Goal: Feedback & Contribution: Leave review/rating

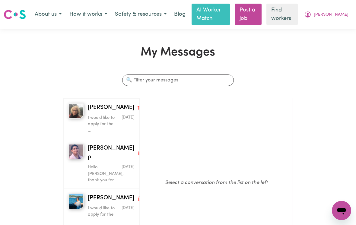
click at [337, 14] on span "[PERSON_NAME]" at bounding box center [331, 14] width 35 height 7
click at [327, 26] on link "My Dashboard" at bounding box center [328, 26] width 48 height 11
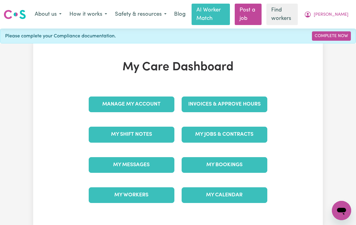
click at [243, 98] on link "Invoices & Approve Hours" at bounding box center [224, 104] width 86 height 16
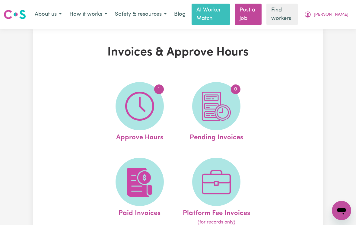
click at [137, 111] on img at bounding box center [139, 106] width 29 height 29
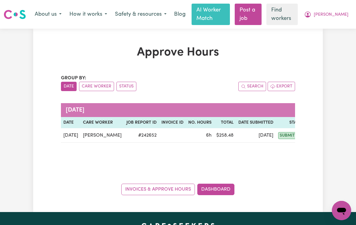
click at [90, 134] on td "[PERSON_NAME]" at bounding box center [101, 135] width 43 height 14
click at [134, 191] on link "Invoices & Approve Hours" at bounding box center [158, 189] width 74 height 11
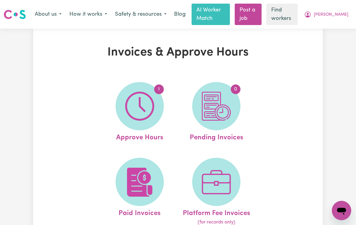
click at [132, 116] on img at bounding box center [139, 106] width 29 height 29
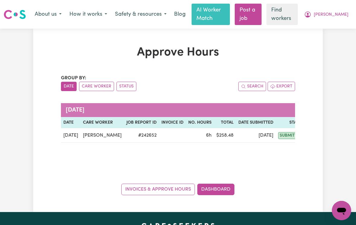
click at [92, 86] on button "Care Worker" at bounding box center [96, 86] width 35 height 9
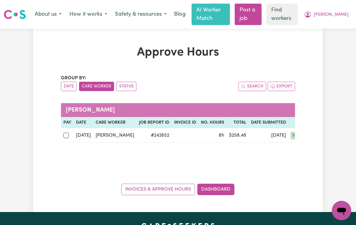
click at [126, 87] on button "Status" at bounding box center [126, 86] width 20 height 9
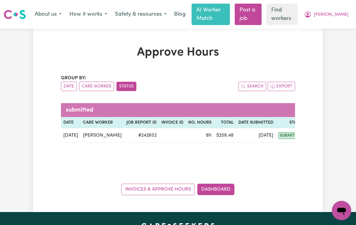
click at [228, 189] on link "Dashboard" at bounding box center [215, 189] width 37 height 11
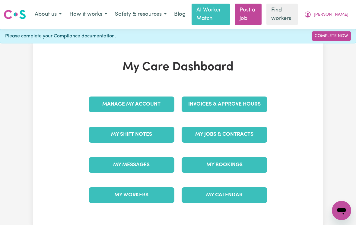
click at [250, 104] on link "Invoices & Approve Hours" at bounding box center [224, 104] width 86 height 16
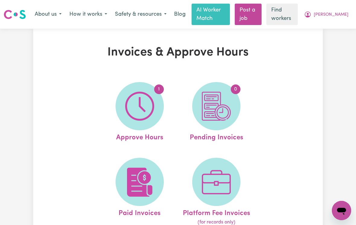
click at [137, 113] on img at bounding box center [139, 106] width 29 height 29
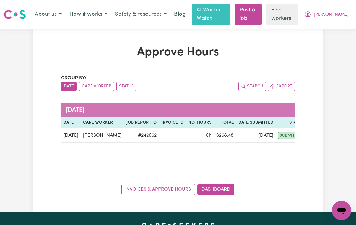
click at [93, 89] on button "Care Worker" at bounding box center [96, 86] width 35 height 9
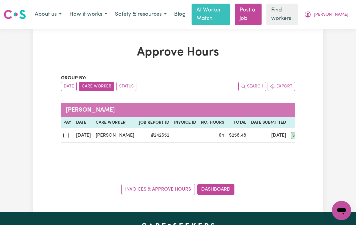
click at [68, 136] on input "checkbox" at bounding box center [65, 135] width 5 height 5
checkbox input "true"
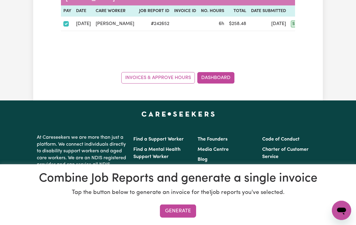
scroll to position [112, 0]
click at [175, 218] on button "Generate" at bounding box center [178, 210] width 36 height 13
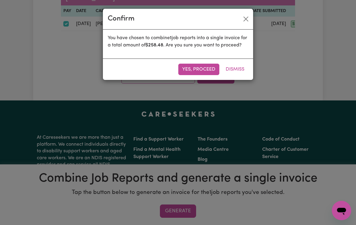
click at [207, 75] on button "Yes, proceed" at bounding box center [198, 69] width 41 height 11
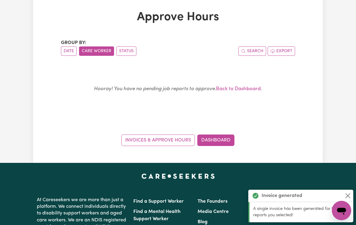
scroll to position [0, 0]
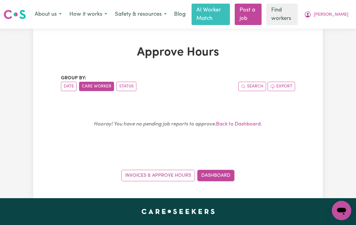
click at [222, 177] on link "Dashboard" at bounding box center [215, 175] width 37 height 11
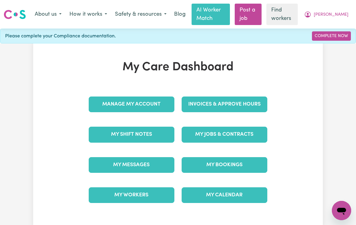
click at [253, 107] on link "Invoices & Approve Hours" at bounding box center [224, 104] width 86 height 16
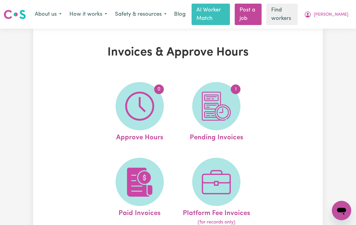
click at [225, 115] on img at bounding box center [216, 106] width 29 height 29
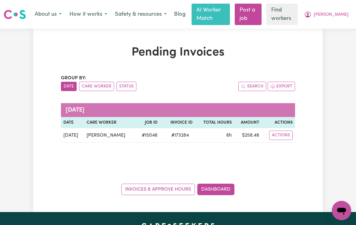
click at [283, 134] on button "Actions" at bounding box center [281, 135] width 24 height 9
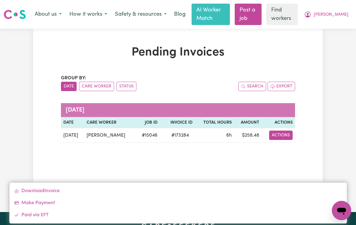
click at [35, 191] on link "Download Invoice" at bounding box center [177, 191] width 337 height 12
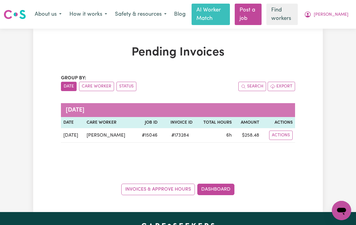
click at [283, 135] on button "Actions" at bounding box center [281, 135] width 24 height 9
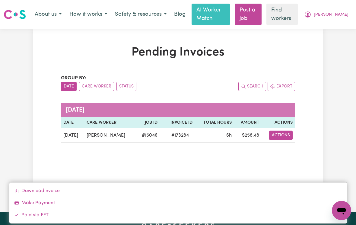
click at [34, 204] on link "Make Payment" at bounding box center [177, 203] width 337 height 12
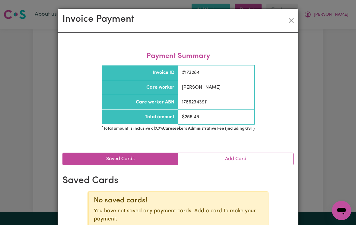
click at [236, 158] on link "Add Card" at bounding box center [235, 159] width 115 height 12
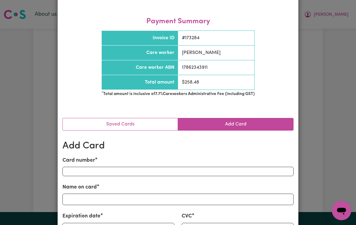
scroll to position [46, 0]
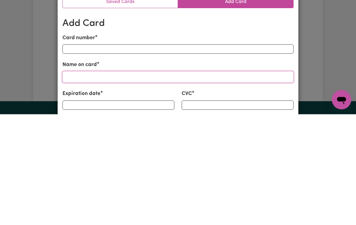
click at [71, 182] on input "Name on card" at bounding box center [177, 187] width 231 height 11
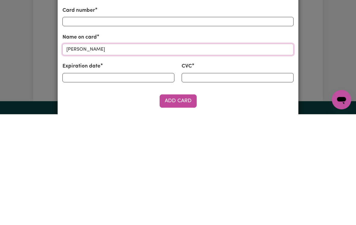
scroll to position [74, 0]
type input "Cornelia Valeontis"
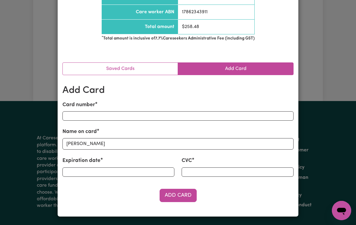
scroll to position [90, 0]
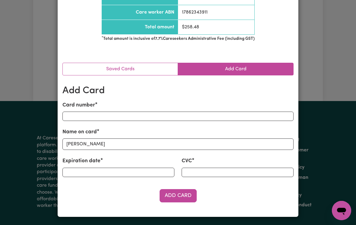
click at [182, 194] on button "Add Card" at bounding box center [177, 195] width 37 height 13
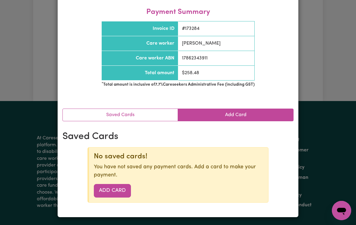
scroll to position [32, 0]
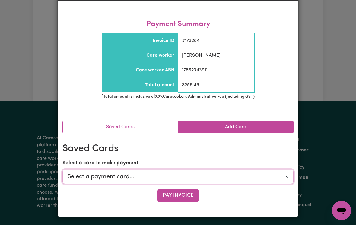
click at [285, 175] on select "Select a payment card... **** **** **** 4523 - Cornelia Valeontis (Visa)" at bounding box center [177, 176] width 231 height 14
select select "card_1S8ZQoB2z0xKyepBT5XfqHZ1"
click at [181, 198] on button "Pay Invoice" at bounding box center [177, 195] width 41 height 13
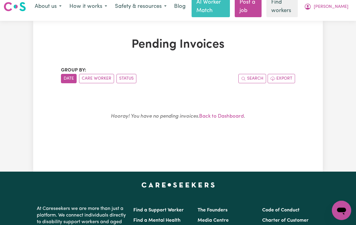
scroll to position [0, 0]
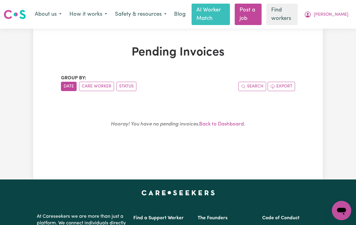
click at [333, 14] on span "[PERSON_NAME]" at bounding box center [331, 14] width 35 height 7
click at [329, 27] on link "My Dashboard" at bounding box center [328, 26] width 48 height 11
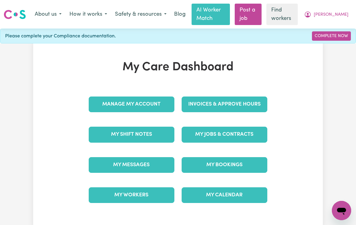
click at [238, 162] on link "My Bookings" at bounding box center [224, 165] width 86 height 16
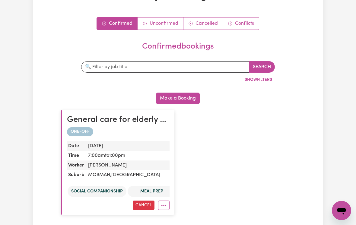
scroll to position [60, 0]
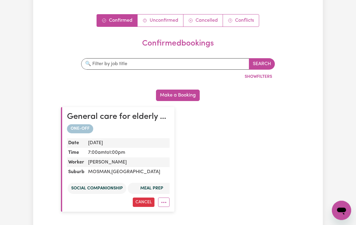
click at [184, 94] on button "Make a Booking" at bounding box center [178, 95] width 44 height 11
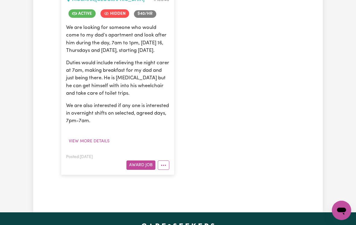
scroll to position [189, 0]
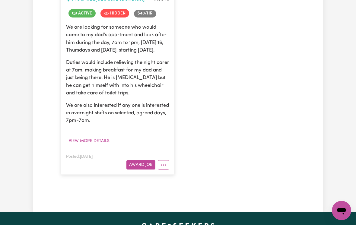
click at [164, 168] on icon "More options" at bounding box center [163, 165] width 6 height 6
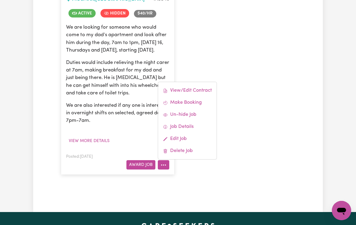
click at [262, 152] on div "General care for elderly gentleman, Mosman MOSMAN , New South Wales # 15046 Act…" at bounding box center [177, 74] width 241 height 214
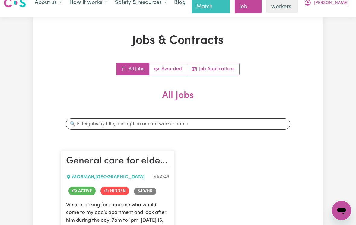
scroll to position [11, 0]
click at [169, 66] on link "Awarded" at bounding box center [168, 70] width 38 height 12
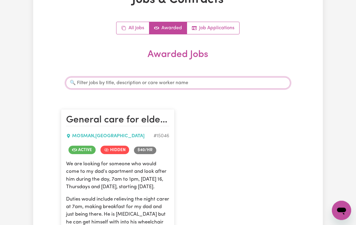
click at [274, 85] on input "Search jobs" at bounding box center [178, 82] width 224 height 11
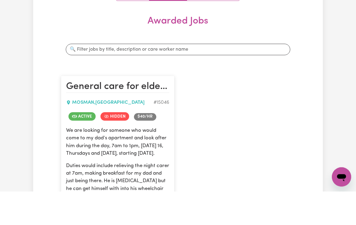
click at [277, 103] on div "General care for elderly gentleman, Mosman MOSMAN , New South Wales # 15046 Act…" at bounding box center [177, 210] width 241 height 214
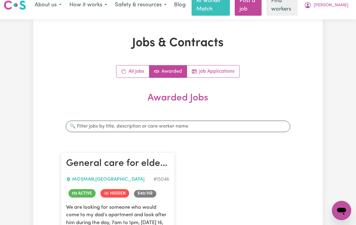
scroll to position [0, 0]
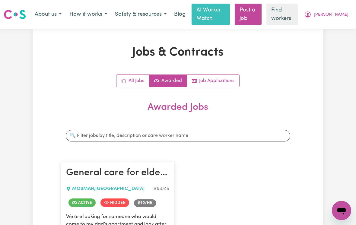
click at [89, 15] on button "How it works" at bounding box center [88, 14] width 46 height 13
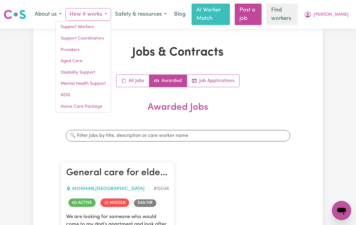
click at [72, 63] on link "Aged Care" at bounding box center [83, 60] width 55 height 11
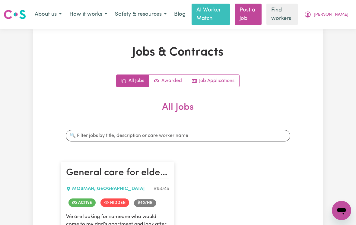
click at [170, 81] on link "Awarded" at bounding box center [168, 81] width 38 height 12
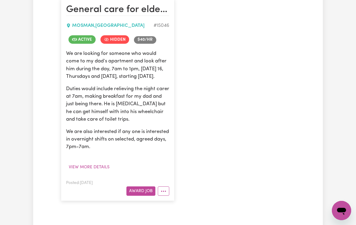
scroll to position [171, 0]
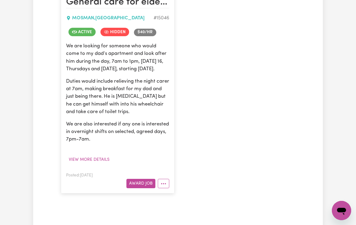
click at [142, 188] on button "Award Job" at bounding box center [140, 183] width 29 height 9
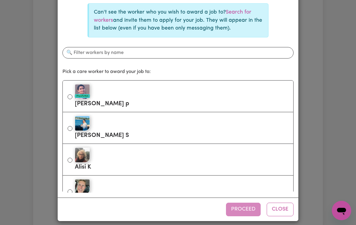
scroll to position [34, 0]
click at [72, 191] on input "Michelle M" at bounding box center [70, 192] width 5 height 5
radio input "true"
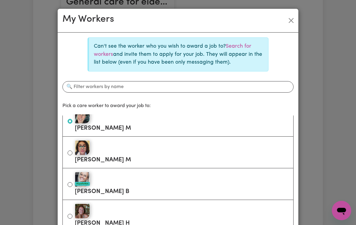
scroll to position [0, 0]
click at [292, 20] on button "Close" at bounding box center [291, 21] width 10 height 10
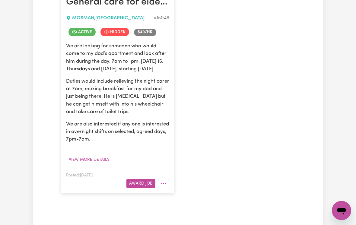
click at [165, 188] on button "More options" at bounding box center [163, 183] width 11 height 9
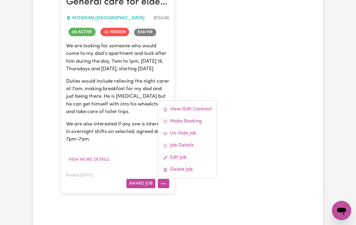
click at [265, 94] on div "General care for elderly gentleman, Mosman MOSMAN , New South Wales # 15046 Act…" at bounding box center [177, 92] width 241 height 214
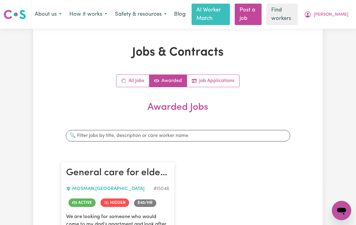
click at [339, 17] on span "[PERSON_NAME]" at bounding box center [331, 14] width 35 height 7
click at [320, 28] on link "My Dashboard" at bounding box center [328, 26] width 48 height 11
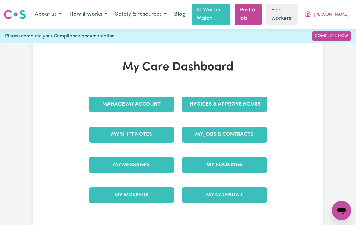
click at [229, 166] on link "My Bookings" at bounding box center [224, 165] width 86 height 16
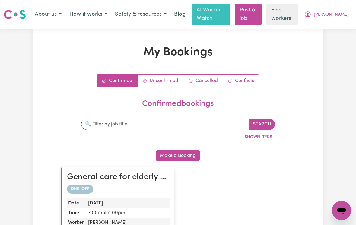
click at [184, 153] on button "Make a Booking" at bounding box center [178, 155] width 44 height 11
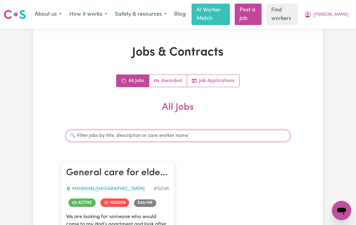
click at [248, 134] on input "Search jobs" at bounding box center [178, 135] width 224 height 11
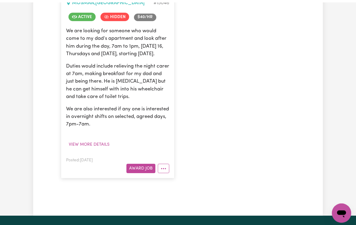
scroll to position [189, 0]
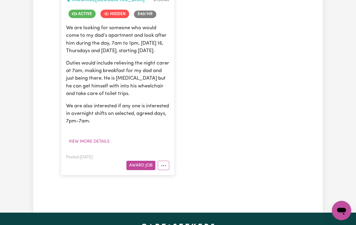
type input "[PERSON_NAME]"
click at [84, 146] on button "View more details" at bounding box center [89, 141] width 46 height 9
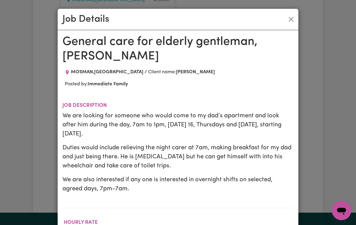
scroll to position [0, 0]
click at [290, 19] on button "Close" at bounding box center [291, 19] width 10 height 10
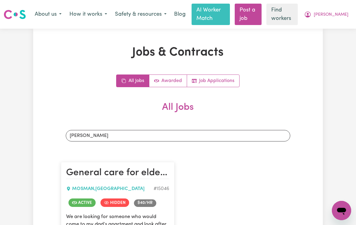
click at [334, 14] on span "[PERSON_NAME]" at bounding box center [331, 14] width 35 height 7
click at [325, 27] on link "My Dashboard" at bounding box center [328, 26] width 48 height 11
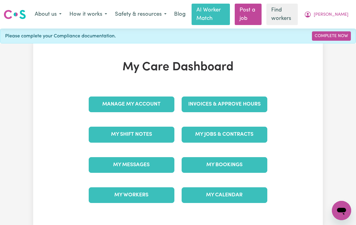
click at [139, 194] on link "My Workers" at bounding box center [132, 195] width 86 height 16
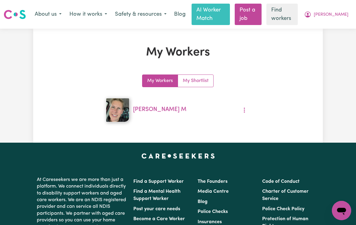
click at [245, 108] on icon "More options" at bounding box center [244, 110] width 6 height 6
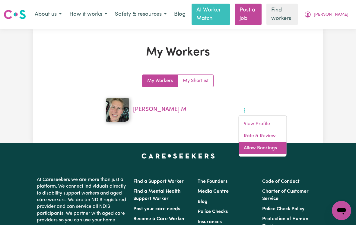
click at [258, 148] on link "Allow Bookings" at bounding box center [263, 148] width 48 height 12
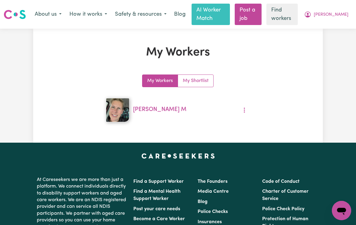
click at [246, 111] on icon "More options" at bounding box center [244, 110] width 6 height 6
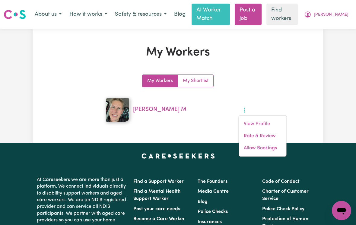
click at [336, 78] on div "My Workers My Workers My Shortlist Michelle M View Profile Rate & Review Allow …" at bounding box center [178, 86] width 356 height 114
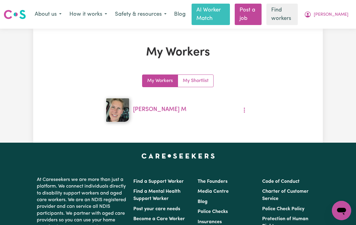
click at [339, 17] on span "[PERSON_NAME]" at bounding box center [331, 14] width 35 height 7
click at [323, 27] on link "My Dashboard" at bounding box center [328, 26] width 48 height 11
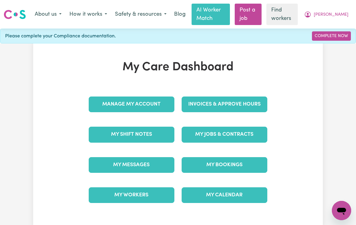
click at [114, 106] on link "Manage My Account" at bounding box center [132, 104] width 86 height 16
click at [217, 193] on link "My Calendar" at bounding box center [224, 195] width 86 height 16
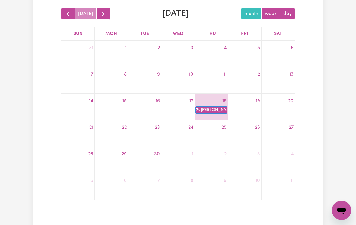
scroll to position [91, 0]
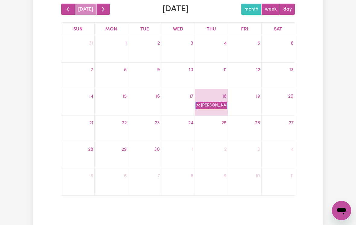
click at [213, 125] on div "25" at bounding box center [211, 123] width 33 height 10
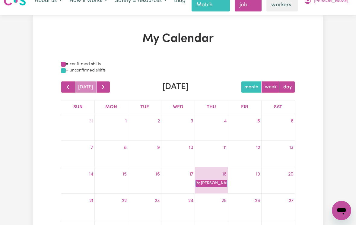
scroll to position [0, 0]
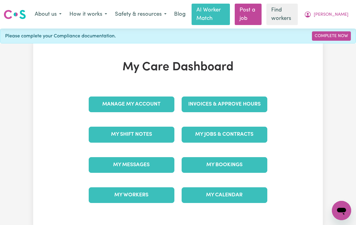
click at [335, 14] on span "[PERSON_NAME]" at bounding box center [331, 14] width 35 height 7
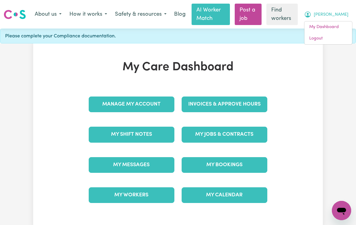
click at [321, 30] on link "My Dashboard" at bounding box center [328, 26] width 48 height 11
click at [233, 163] on link "My Bookings" at bounding box center [224, 165] width 86 height 16
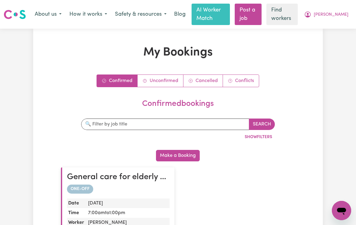
click at [191, 154] on button "Make a Booking" at bounding box center [178, 155] width 44 height 11
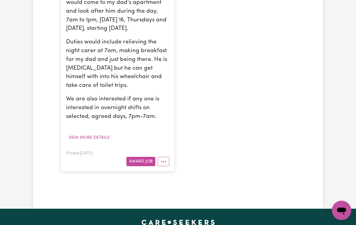
scroll to position [239, 0]
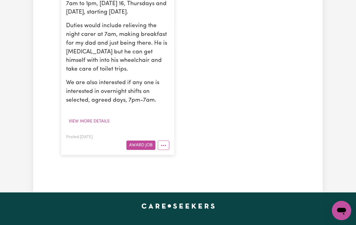
click at [165, 147] on icon "More options" at bounding box center [163, 145] width 6 height 6
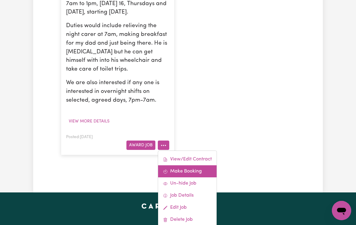
click at [189, 177] on link "Make Booking" at bounding box center [187, 171] width 58 height 12
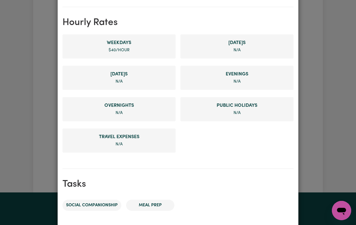
scroll to position [132, 0]
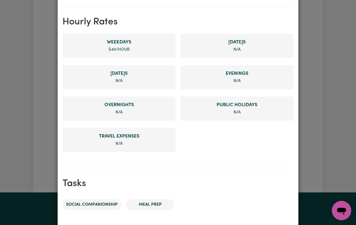
click at [101, 49] on li "Weekday s $ 40 /hour" at bounding box center [118, 46] width 113 height 24
click at [123, 44] on span "Weekday s" at bounding box center [118, 42] width 103 height 7
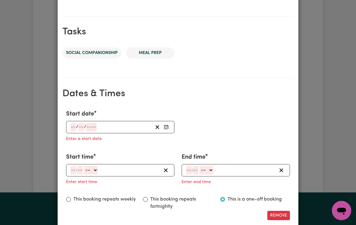
scroll to position [311, 0]
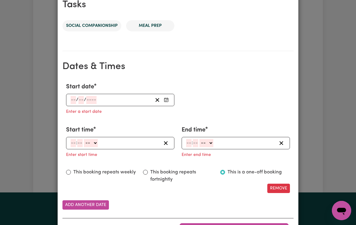
click at [73, 99] on input "number" at bounding box center [73, 100] width 5 height 8
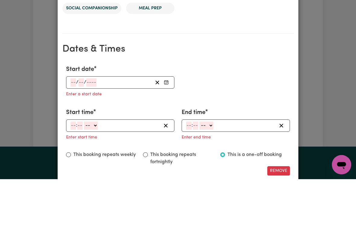
scroll to position [282, 0]
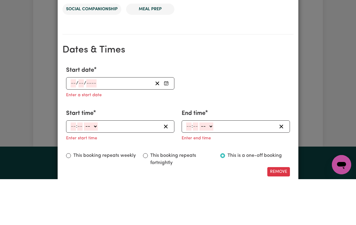
click at [168, 128] on rect "Enter Start date" at bounding box center [166, 130] width 4 height 4
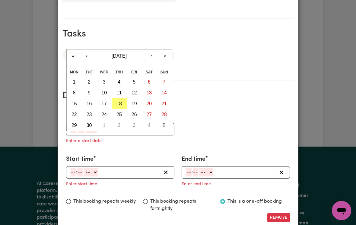
click at [120, 112] on abbr "25" at bounding box center [118, 114] width 5 height 5
type input "2025-09-25"
type input "25"
type input "9"
type input "2025"
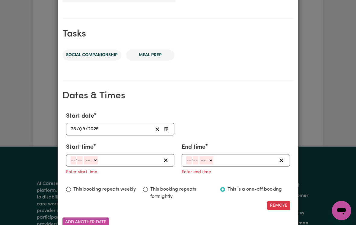
click at [72, 161] on input "number" at bounding box center [73, 160] width 5 height 8
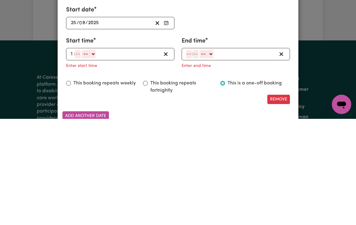
click at [95, 156] on select "-- am pm" at bounding box center [89, 160] width 14 height 8
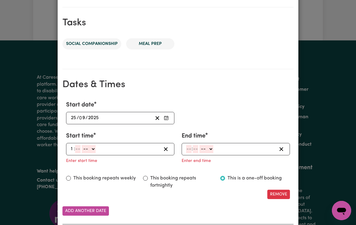
scroll to position [292, 0]
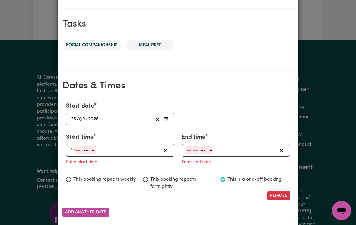
click at [73, 148] on input "1" at bounding box center [72, 150] width 3 height 8
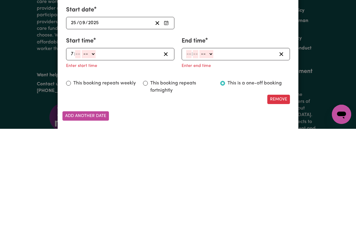
type input "7"
click at [94, 146] on select "-- am pm" at bounding box center [89, 150] width 14 height 8
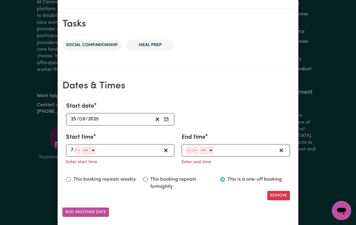
select select "am"
click at [281, 150] on line "button" at bounding box center [280, 150] width 3 height 3
click at [78, 152] on input "number" at bounding box center [77, 150] width 5 height 8
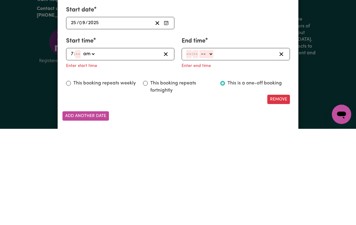
type input "0"
type input "07:00"
type input "0"
click at [79, 191] on div "Remove" at bounding box center [177, 195] width 231 height 9
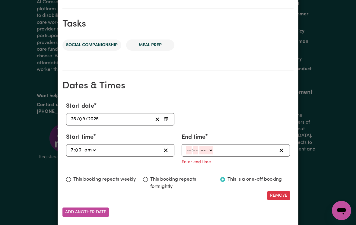
click at [213, 149] on select "-- am pm" at bounding box center [206, 150] width 14 height 8
click at [187, 150] on input "number" at bounding box center [188, 150] width 5 height 8
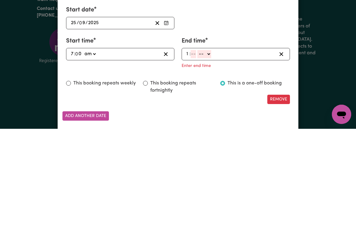
type input "1"
click at [193, 146] on input "number" at bounding box center [193, 150] width 5 height 8
type input "0"
click at [210, 146] on select "-- am pm" at bounding box center [205, 150] width 14 height 8
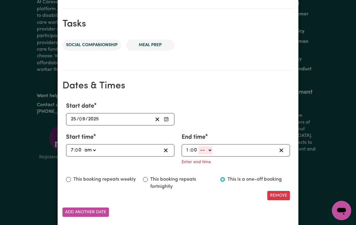
select select "pm"
type input "13:00"
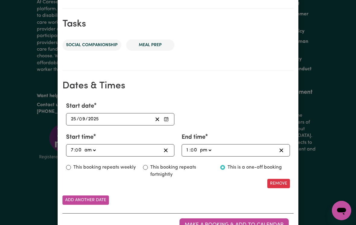
click at [71, 166] on input "This booking repeats weekly" at bounding box center [68, 167] width 5 height 5
radio input "true"
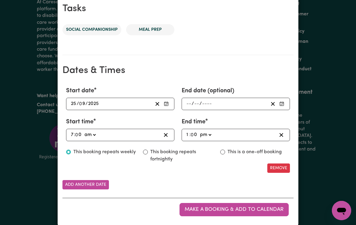
scroll to position [307, 0]
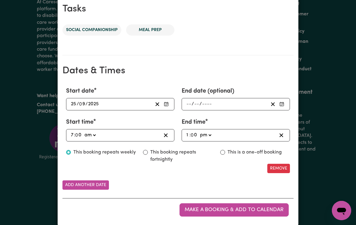
click at [213, 207] on span "Make a booking & add to calendar" at bounding box center [233, 209] width 99 height 5
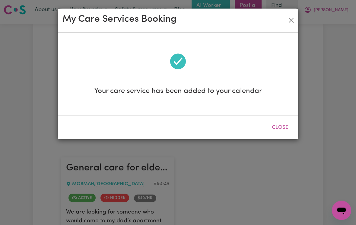
scroll to position [0, 0]
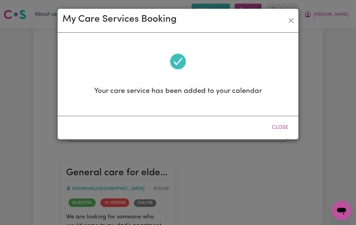
click at [178, 64] on icon at bounding box center [177, 61] width 19 height 19
click at [282, 124] on button "Close" at bounding box center [279, 127] width 27 height 13
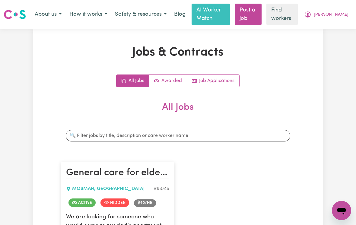
click at [338, 15] on span "[PERSON_NAME]" at bounding box center [331, 14] width 35 height 7
click at [322, 28] on link "My Dashboard" at bounding box center [328, 26] width 48 height 11
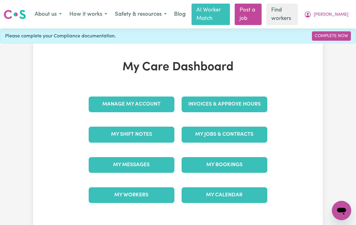
click at [232, 195] on link "My Calendar" at bounding box center [224, 195] width 86 height 16
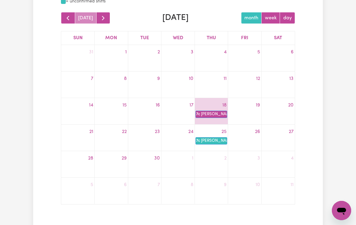
scroll to position [33, 0]
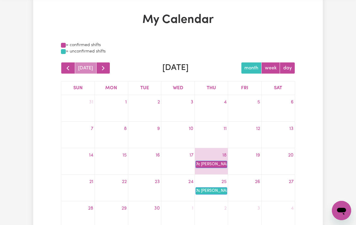
click at [103, 67] on span "button" at bounding box center [102, 68] width 7 height 7
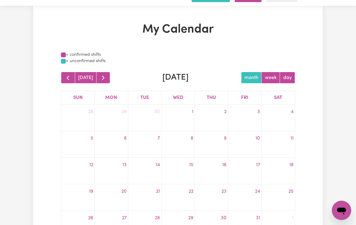
scroll to position [0, 0]
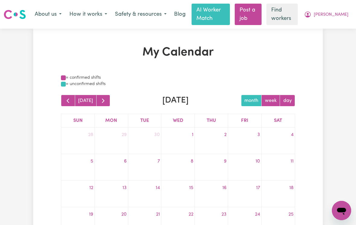
click at [71, 100] on span "button" at bounding box center [67, 100] width 7 height 7
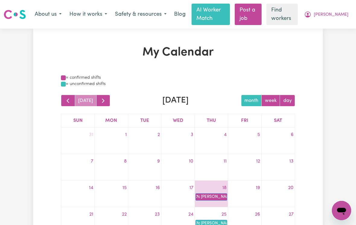
click at [343, 12] on span "[PERSON_NAME]" at bounding box center [331, 14] width 35 height 7
click at [328, 27] on link "My Dashboard" at bounding box center [328, 26] width 48 height 11
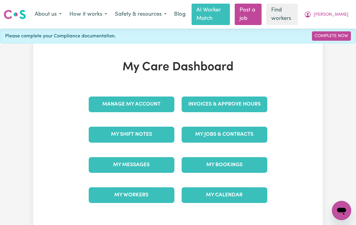
click at [121, 136] on link "My Shift Notes" at bounding box center [132, 135] width 86 height 16
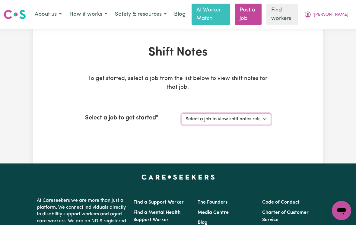
click at [264, 119] on select "Select a job to view shift notes related to it... [Paul] General care for elder…" at bounding box center [225, 118] width 89 height 11
select select "15046"
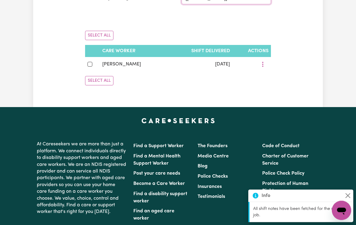
scroll to position [121, 0]
click at [92, 63] on input "checkbox" at bounding box center [89, 64] width 5 height 5
checkbox input "true"
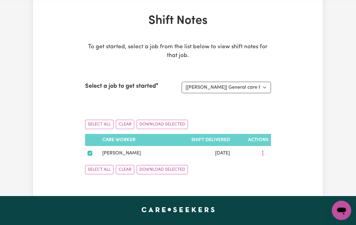
scroll to position [50, 0]
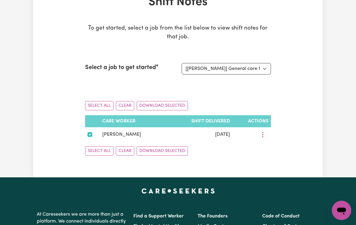
click at [177, 149] on button "Download Selected" at bounding box center [162, 151] width 51 height 9
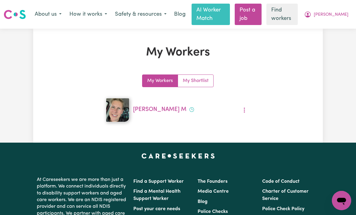
click at [246, 110] on button "More options" at bounding box center [243, 109] width 11 height 9
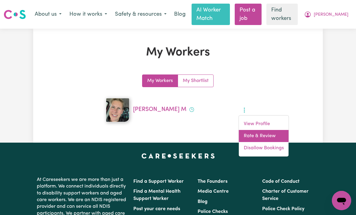
click at [266, 135] on link "Rate & Review" at bounding box center [264, 136] width 50 height 12
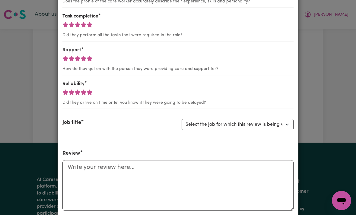
scroll to position [67, 0]
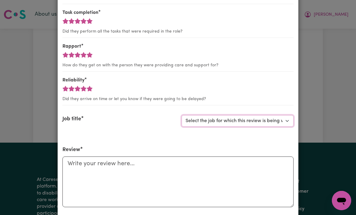
click at [289, 124] on select "Select the job for which this review is being written... [[PERSON_NAME]] Genera…" at bounding box center [237, 120] width 112 height 11
select select "15046"
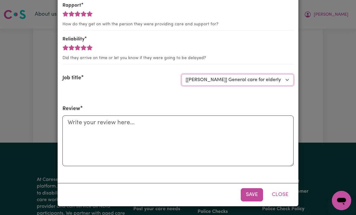
scroll to position [108, 0]
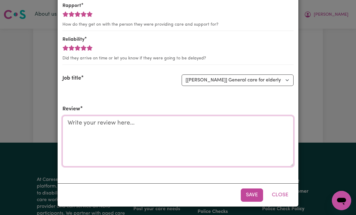
click at [74, 124] on textarea "Review" at bounding box center [177, 141] width 231 height 51
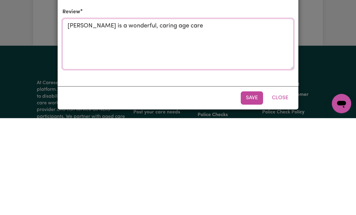
click at [102, 116] on textarea "[PERSON_NAME] is a wonderful, caring age care" at bounding box center [177, 141] width 231 height 51
click at [143, 116] on textarea "[PERSON_NAME] is truly wonderful, caring age care" at bounding box center [177, 141] width 231 height 51
click at [197, 116] on textarea "[PERSON_NAME] is truly wonderful, caring age care" at bounding box center [177, 141] width 231 height 51
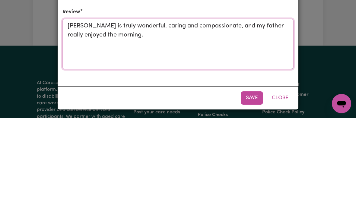
click at [222, 116] on textarea "[PERSON_NAME] is truly wonderful, caring and compassionate, and my father reall…" at bounding box center [177, 141] width 231 height 51
click at [197, 116] on textarea "[PERSON_NAME] is truly wonderful, caring and compassionate, proactive and engag…" at bounding box center [177, 141] width 231 height 51
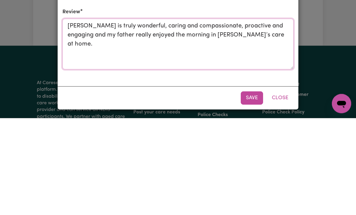
click at [284, 116] on textarea "[PERSON_NAME] is truly wonderful, caring and compassionate, proactive and engag…" at bounding box center [177, 141] width 231 height 51
click at [286, 116] on textarea "[PERSON_NAME] is truly wonderful, caring and compassionate, proactive and engag…" at bounding box center [177, 141] width 231 height 51
click at [263, 116] on textarea "[PERSON_NAME] is truly wonderful, caring and compassionate, proactive and engag…" at bounding box center [177, 141] width 231 height 51
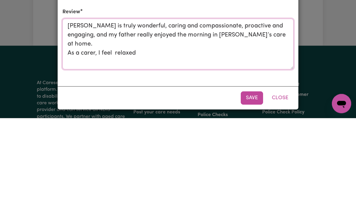
click at [113, 116] on textarea "[PERSON_NAME] is truly wonderful, caring and compassionate, proactive and engag…" at bounding box center [177, 141] width 231 height 51
click at [165, 116] on textarea "[PERSON_NAME] is truly wonderful, caring and compassionate, proactive and engag…" at bounding box center [177, 141] width 231 height 51
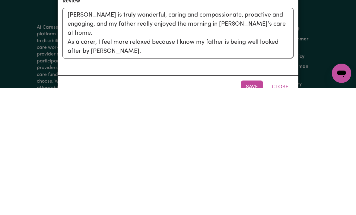
scroll to position [152, 0]
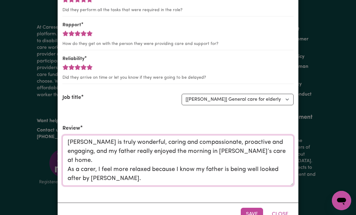
click at [238, 150] on textarea "[PERSON_NAME] is truly wonderful, caring and compassionate, proactive and engag…" at bounding box center [177, 160] width 231 height 51
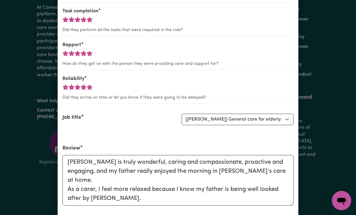
scroll to position [69, 0]
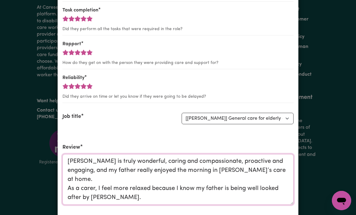
click at [242, 172] on textarea "[PERSON_NAME] is truly wonderful, caring and compassionate, proactive and engag…" at bounding box center [177, 179] width 231 height 51
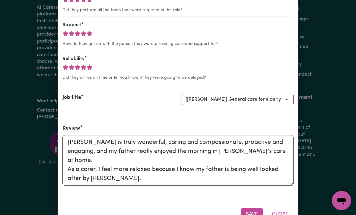
scroll to position [88, 0]
click at [262, 150] on textarea "[PERSON_NAME] is truly wonderful, caring and compassionate, proactive and engag…" at bounding box center [177, 160] width 231 height 51
click at [235, 152] on textarea "[PERSON_NAME] is truly wonderful, caring and compassionate, proactive and engag…" at bounding box center [177, 160] width 231 height 51
click at [265, 151] on textarea "[PERSON_NAME] is truly wonderful, caring and compassionate, proactive and engag…" at bounding box center [177, 160] width 231 height 51
click at [219, 143] on textarea "[PERSON_NAME] is truly wonderful, caring and compassionate, proactive and engag…" at bounding box center [177, 160] width 231 height 51
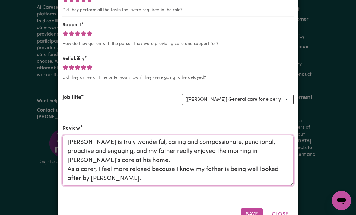
type textarea "[PERSON_NAME] is truly wonderful, caring and compassionate, punctional, proacti…"
click at [251, 215] on button "Save" at bounding box center [252, 214] width 22 height 13
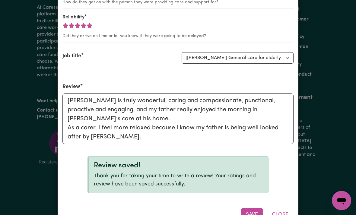
click at [281, 215] on button "Close" at bounding box center [279, 214] width 27 height 13
select select "0"
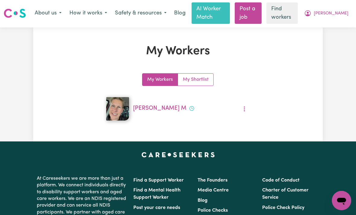
scroll to position [0, 0]
